Goal: Task Accomplishment & Management: Complete application form

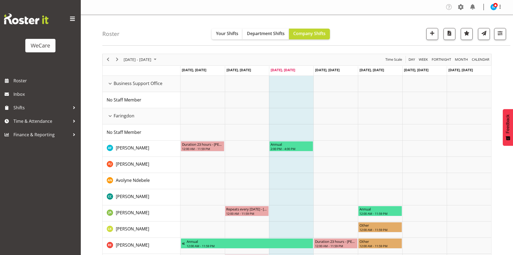
select select "location"
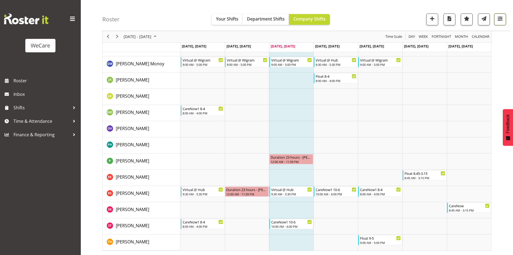
click at [502, 20] on span "button" at bounding box center [500, 18] width 7 height 7
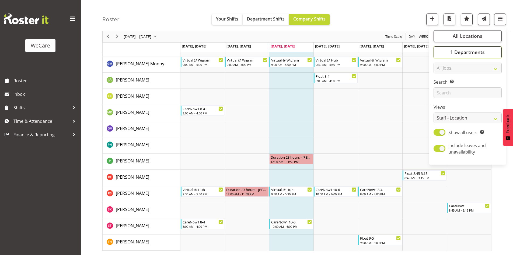
click at [483, 55] on span "1 Departments" at bounding box center [467, 52] width 34 height 6
click at [467, 39] on button "All Locations" at bounding box center [468, 36] width 68 height 12
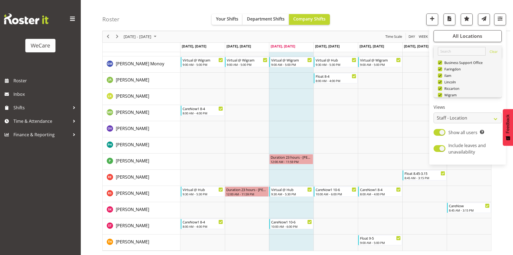
click at [485, 105] on span "Deselect All" at bounding box center [476, 107] width 22 height 5
checkbox input "false"
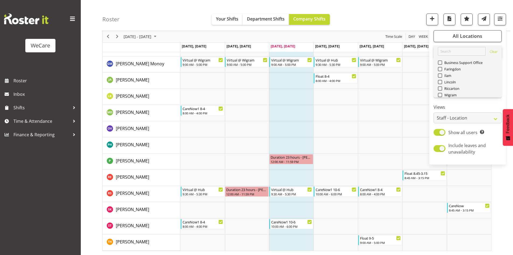
checkbox input "false"
click at [449, 80] on span "Lincoln" at bounding box center [449, 82] width 14 height 4
click at [441, 80] on input "Lincoln" at bounding box center [440, 82] width 4 height 4
checkbox input "true"
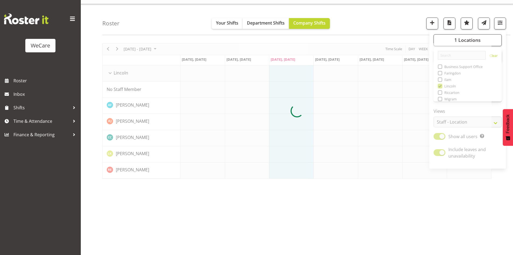
click at [0, 0] on div "Timeline Week of August 20, 2025" at bounding box center [0, 0] width 0 height 0
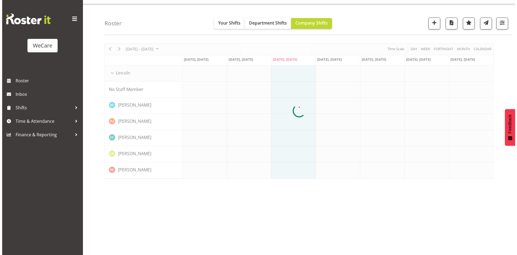
scroll to position [11, 0]
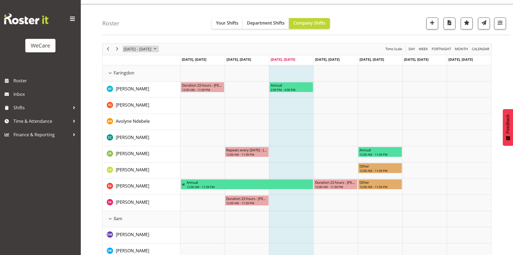
click at [129, 47] on span "August 18 - 24, 2025" at bounding box center [137, 49] width 29 height 7
click at [180, 59] on span "next month" at bounding box center [180, 63] width 9 height 10
click at [152, 92] on span "11" at bounding box center [155, 90] width 8 height 8
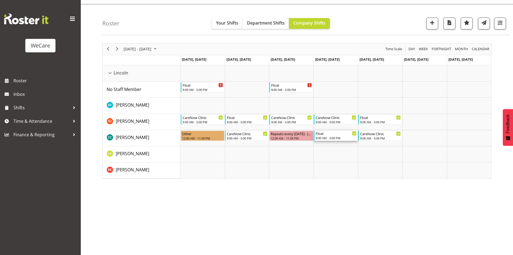
click at [336, 140] on div "Float 9:00 AM - 5:00 PM" at bounding box center [336, 135] width 41 height 10
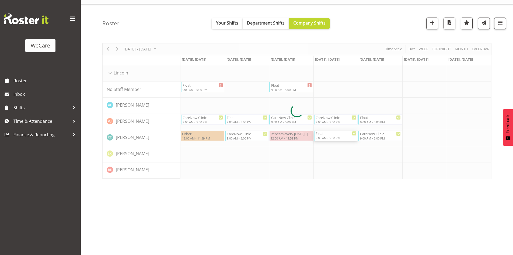
select select "8"
select select "2025"
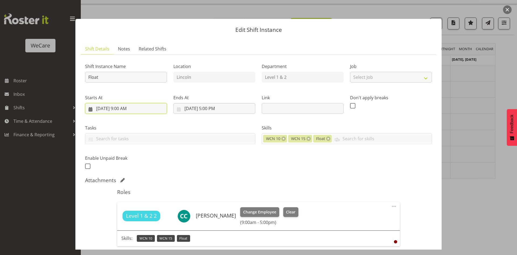
click at [121, 108] on input "9/11/2025, 9:00 AM" at bounding box center [126, 108] width 82 height 11
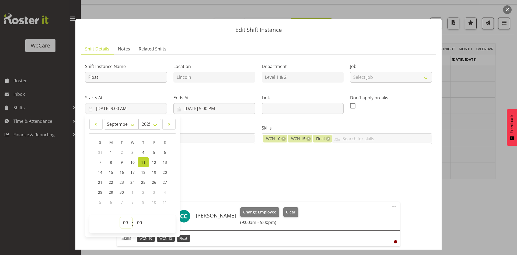
click at [125, 223] on select "00 01 02 03 04 05 06 07 08 09 10 11 12 13 14 15 16 17 18 19 20 21 22 23" at bounding box center [126, 222] width 12 height 11
select select "13"
click at [239, 157] on div "Shift Instance Name Float Location Lincoln Department Level 1 & 2 Job Select Jo…" at bounding box center [258, 114] width 353 height 118
type input "9/11/2025, 1:00 PM"
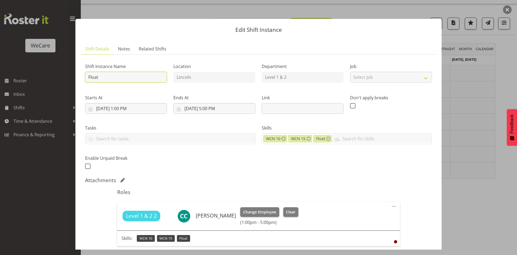
click at [133, 76] on input "Float" at bounding box center [126, 77] width 82 height 11
click at [260, 171] on div "Shift Instance Name Float Location Lincoln Department Level 1 & 2 Job Select Jo…" at bounding box center [258, 114] width 353 height 118
click at [136, 78] on input "Float" at bounding box center [126, 77] width 82 height 11
type input "Float 1-5"
click at [227, 168] on div "Shift Instance Name Float 1-5 Location Lincoln Department Level 1 & 2 Job Selec…" at bounding box center [258, 114] width 353 height 118
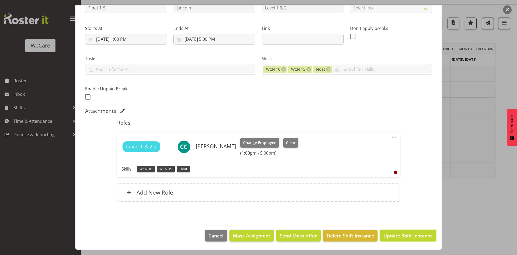
click at [398, 235] on span "Update Shift Instance" at bounding box center [408, 235] width 49 height 7
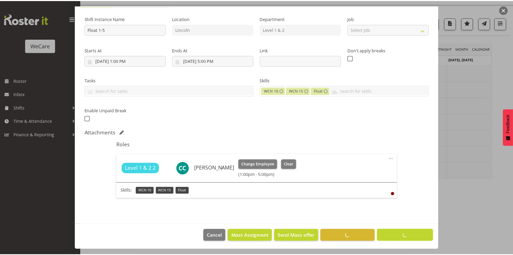
scroll to position [48, 0]
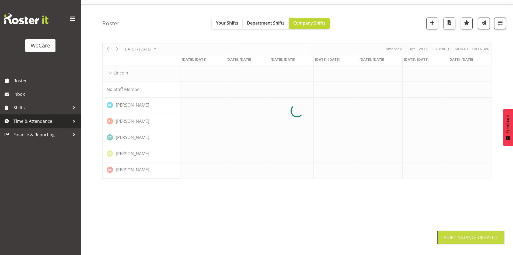
click at [30, 124] on span "Time & Attendance" at bounding box center [41, 121] width 57 height 8
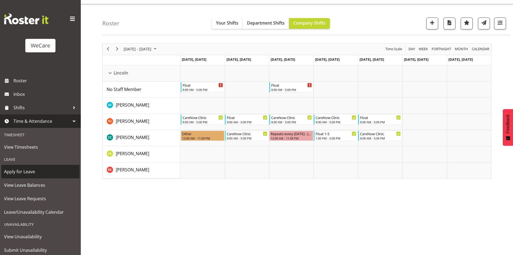
click at [26, 173] on span "Apply for Leave" at bounding box center [40, 171] width 73 height 8
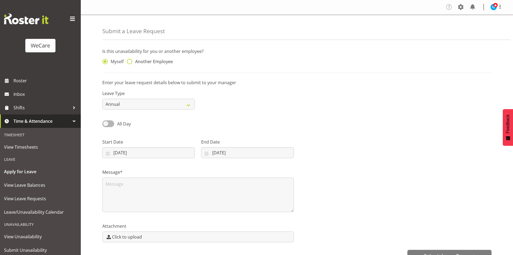
click at [136, 64] on span "Another Employee" at bounding box center [152, 61] width 41 height 5
click at [130, 63] on input "Another Employee" at bounding box center [129, 62] width 4 height 4
radio input "true"
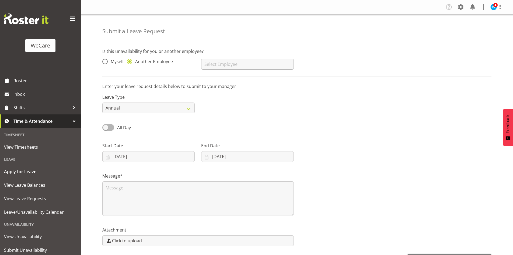
drag, startPoint x: 197, startPoint y: 62, endPoint x: 206, endPoint y: 65, distance: 9.4
click at [197, 62] on div "Myself Another Employee" at bounding box center [148, 62] width 99 height 22
click at [219, 67] on input "text" at bounding box center [247, 64] width 92 height 11
type input "[PERSON_NAME]"
click at [108, 123] on div "All Day" at bounding box center [148, 125] width 99 height 18
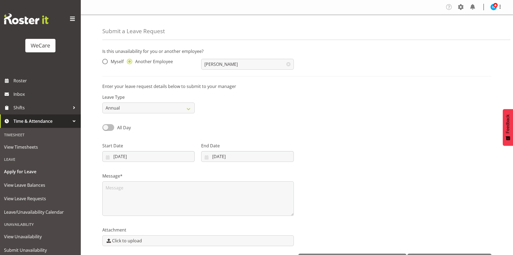
click at [108, 126] on span at bounding box center [108, 127] width 12 height 7
click at [106, 126] on input "All Day" at bounding box center [104, 128] width 4 height 4
checkbox input "true"
click at [122, 159] on input "[DATE]" at bounding box center [148, 156] width 92 height 11
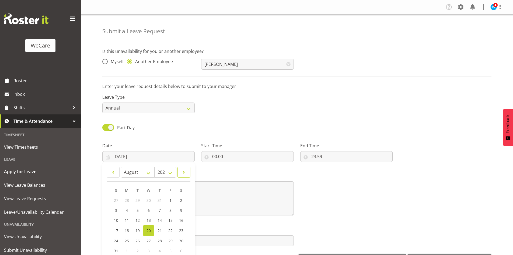
click at [182, 174] on span at bounding box center [184, 172] width 6 height 6
select select "8"
click at [160, 211] on span "11" at bounding box center [159, 209] width 4 height 5
type input "[DATE]"
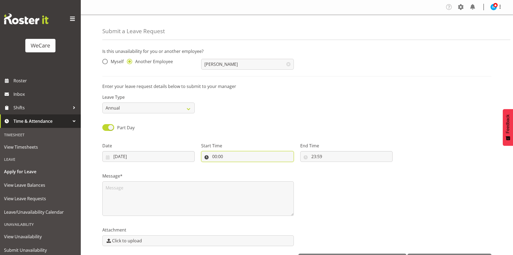
click at [211, 154] on input "00:00" at bounding box center [247, 156] width 92 height 11
click at [238, 173] on select "00 01 02 03 04 05 06 07 08 09 10 11 12 13 14 15 16 17 18 19 20 21 22 23" at bounding box center [238, 170] width 12 height 11
select select "9"
click at [232, 165] on select "00 01 02 03 04 05 06 07 08 09 10 11 12 13 14 15 16 17 18 19 20 21 22 23" at bounding box center [238, 170] width 12 height 11
type input "09:00"
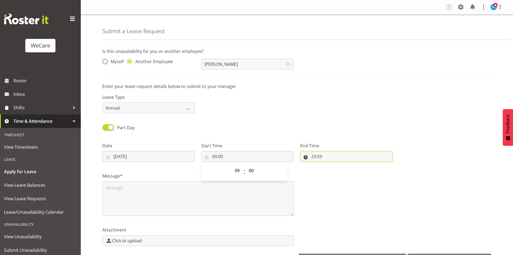
click at [314, 158] on input "23:59" at bounding box center [346, 156] width 92 height 11
click at [332, 171] on select "00 01 02 03 04 05 06 07 08 09 10 11 12 13 14 15 16 17 18 19 20 21 22 23" at bounding box center [337, 170] width 12 height 11
select select "13"
click at [331, 165] on select "00 01 02 03 04 05 06 07 08 09 10 11 12 13 14 15 16 17 18 19 20 21 22 23" at bounding box center [337, 170] width 12 height 11
type input "13:59"
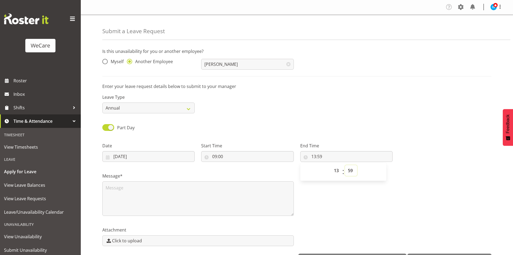
select select "0"
type input "13:00"
click at [197, 206] on textarea at bounding box center [198, 198] width 192 height 34
type textarea "Annual"
click at [436, 227] on div "Attachment Click to upload" at bounding box center [297, 234] width 396 height 30
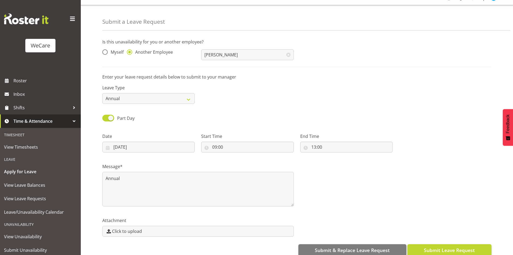
scroll to position [19, 0]
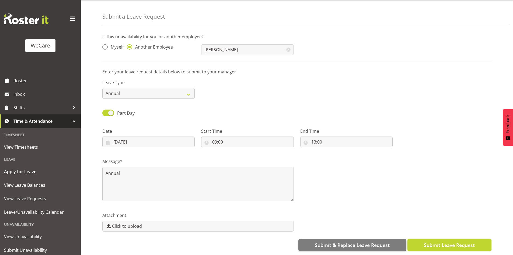
click at [445, 242] on span "Submit Leave Request" at bounding box center [449, 244] width 51 height 7
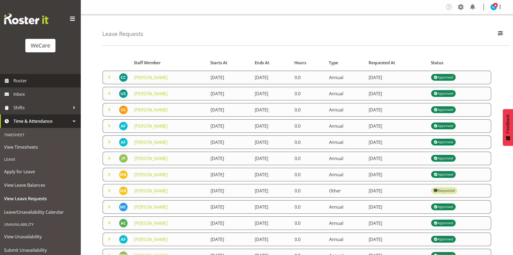
click at [41, 78] on span "Roster" at bounding box center [45, 80] width 65 height 8
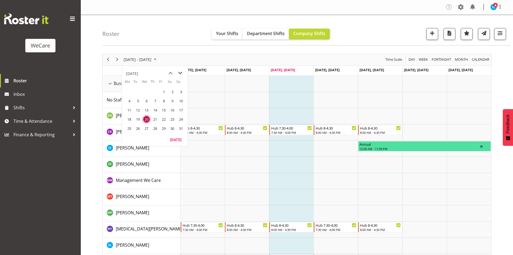
click at [179, 70] on span "next month" at bounding box center [180, 73] width 9 height 10
click at [156, 100] on span "11" at bounding box center [155, 101] width 8 height 8
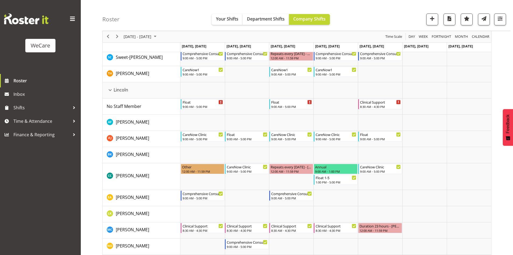
scroll to position [1104, 0]
